Goal: Find specific page/section: Find specific page/section

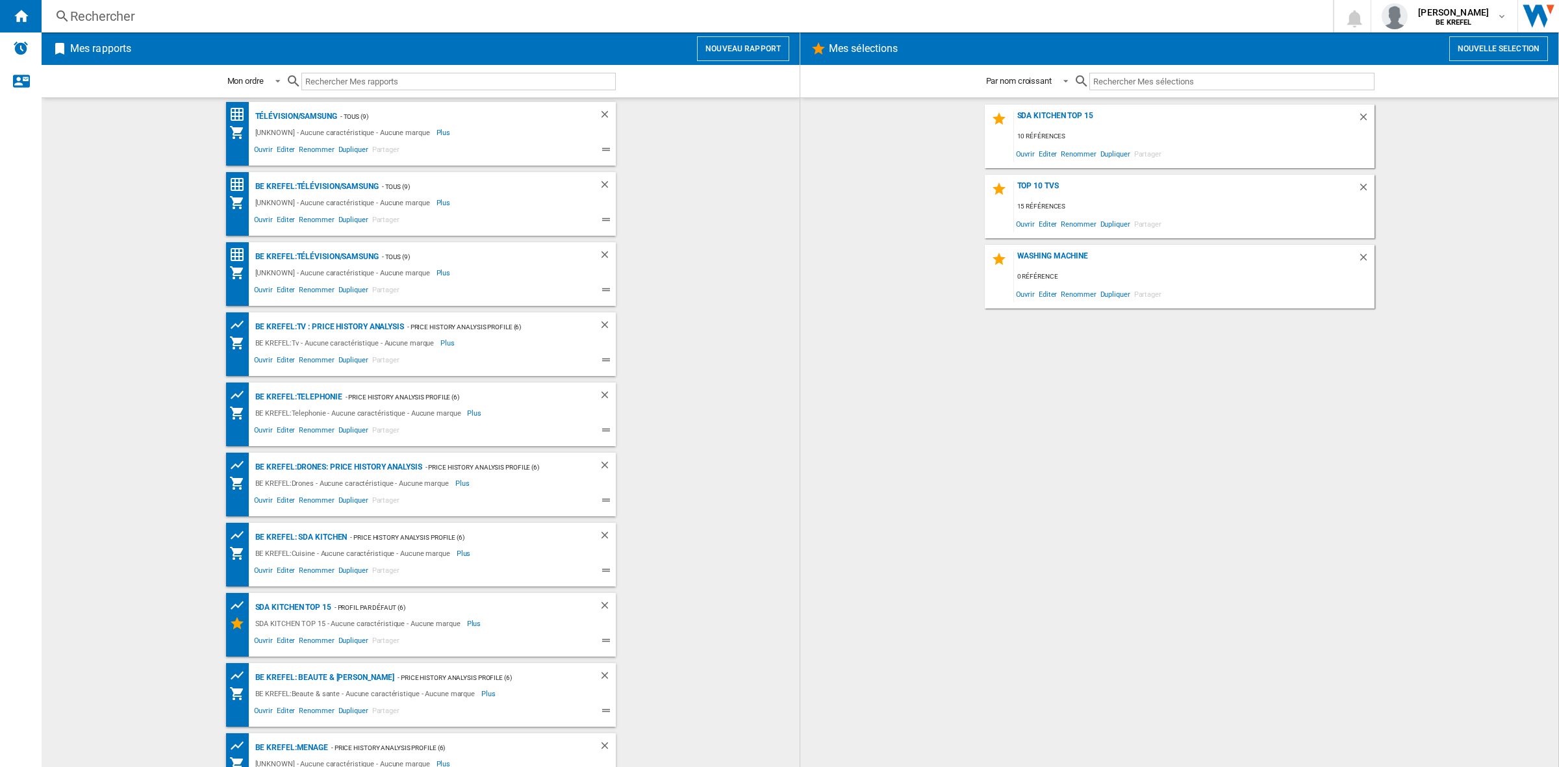
scroll to position [312, 0]
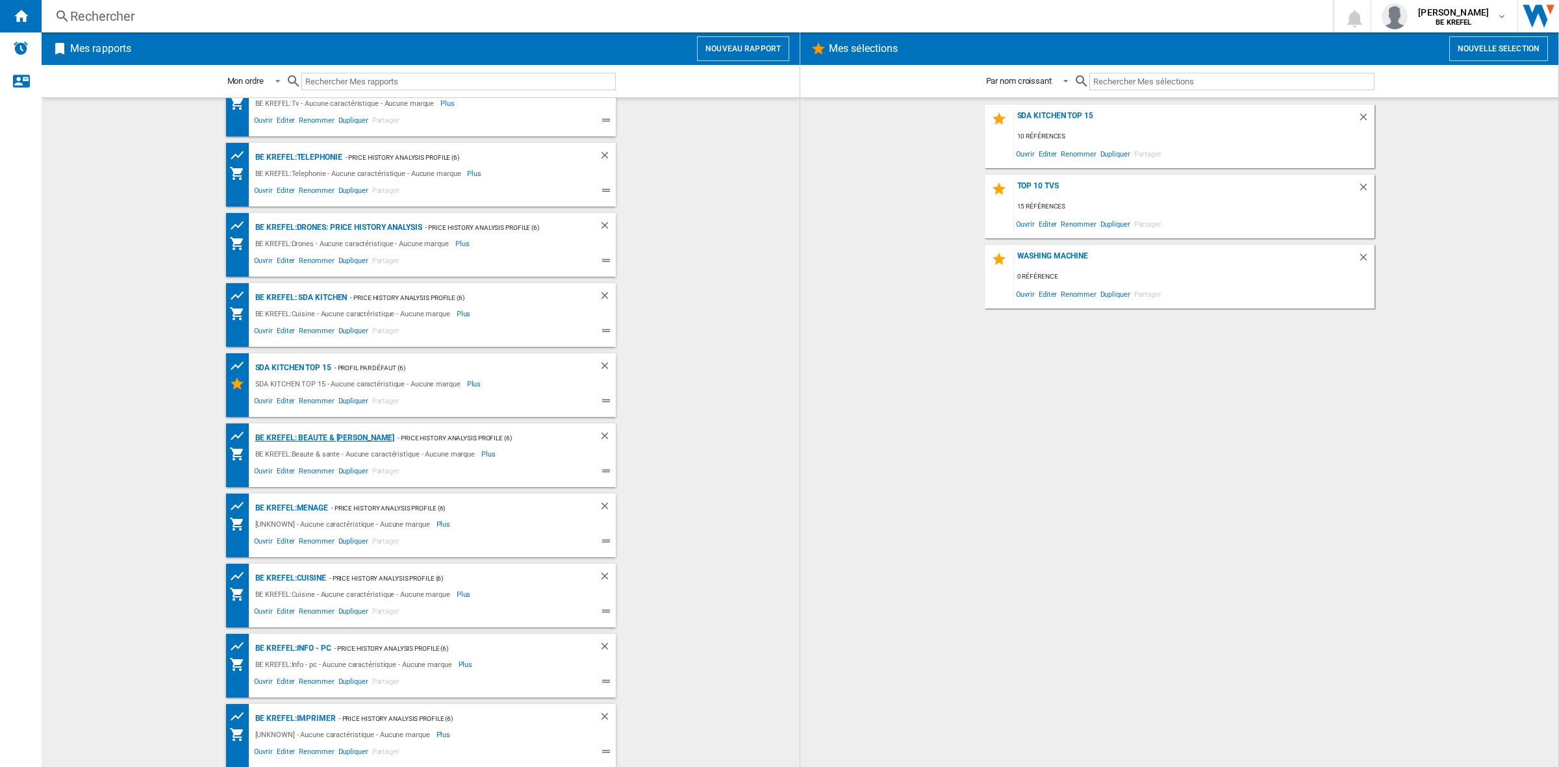
click at [326, 437] on div "BE KREFEL: Beaute & [PERSON_NAME]" at bounding box center [323, 438] width 143 height 16
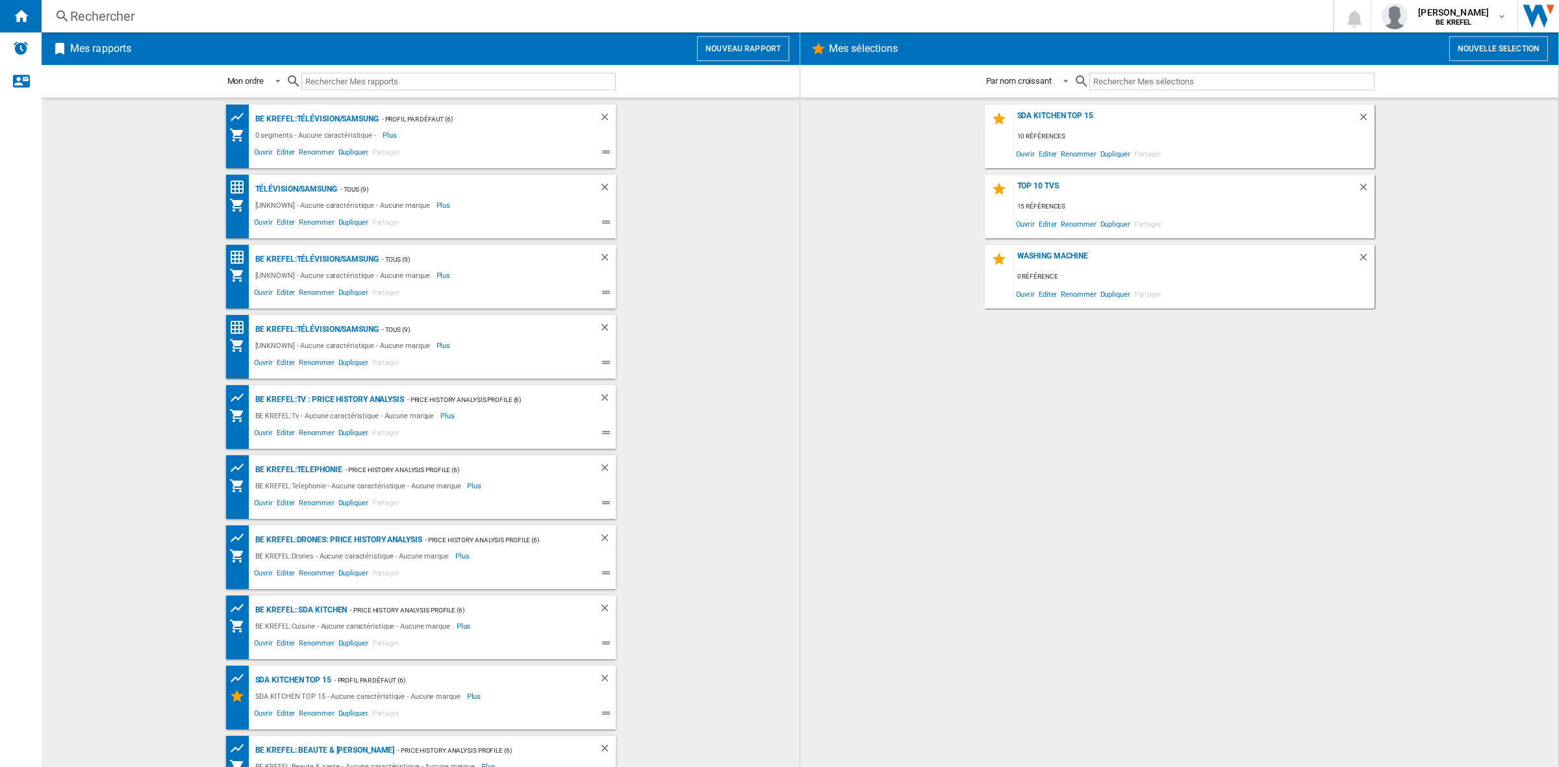
scroll to position [312, 0]
